Goal: Task Accomplishment & Management: Manage account settings

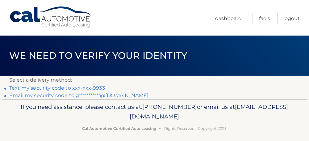
scroll to position [5, 0]
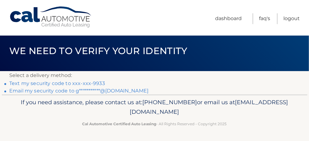
click at [92, 82] on link "Text my security code to xxx-xxx-9933" at bounding box center [57, 83] width 96 height 6
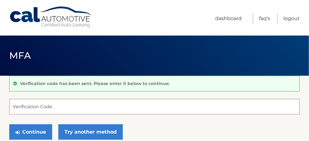
click at [38, 107] on input "Verification Code" at bounding box center [154, 106] width 290 height 15
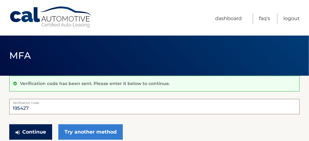
type input "195427"
click at [33, 131] on button "Continue" at bounding box center [30, 131] width 43 height 15
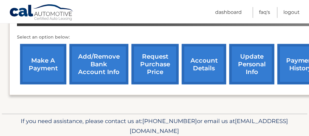
scroll to position [222, 0]
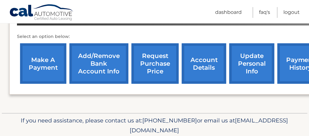
click at [49, 54] on link "make a payment" at bounding box center [43, 64] width 46 height 40
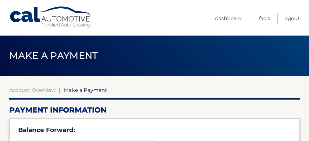
select select "ZjdjMzRmY2EtY2U2My00MGIzLThlMzEtZmRmOWQyZGEyNzFi"
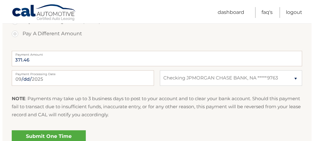
scroll to position [301, 0]
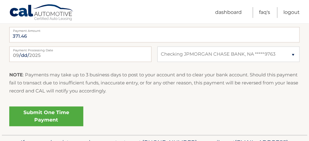
click at [61, 118] on link "Submit One Time Payment" at bounding box center [46, 116] width 74 height 20
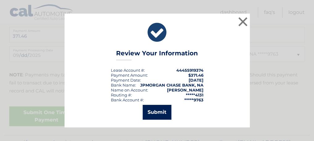
click at [151, 112] on button "Submit" at bounding box center [157, 112] width 29 height 15
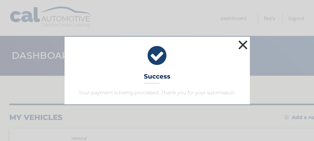
click at [243, 41] on button "×" at bounding box center [243, 45] width 12 height 12
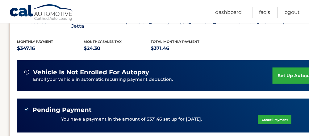
scroll to position [128, 0]
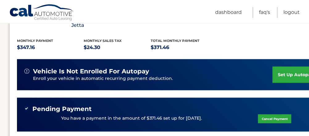
click at [288, 67] on link "set up autopay" at bounding box center [295, 75] width 47 height 16
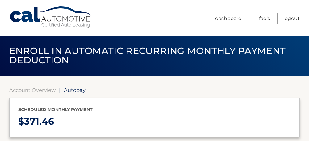
select select "ZjdjMzRmY2EtY2U2My00MGIzLThlMzEtZmRmOWQyZGEyNzFi"
click at [292, 19] on link "Logout" at bounding box center [291, 18] width 16 height 11
